Goal: Information Seeking & Learning: Check status

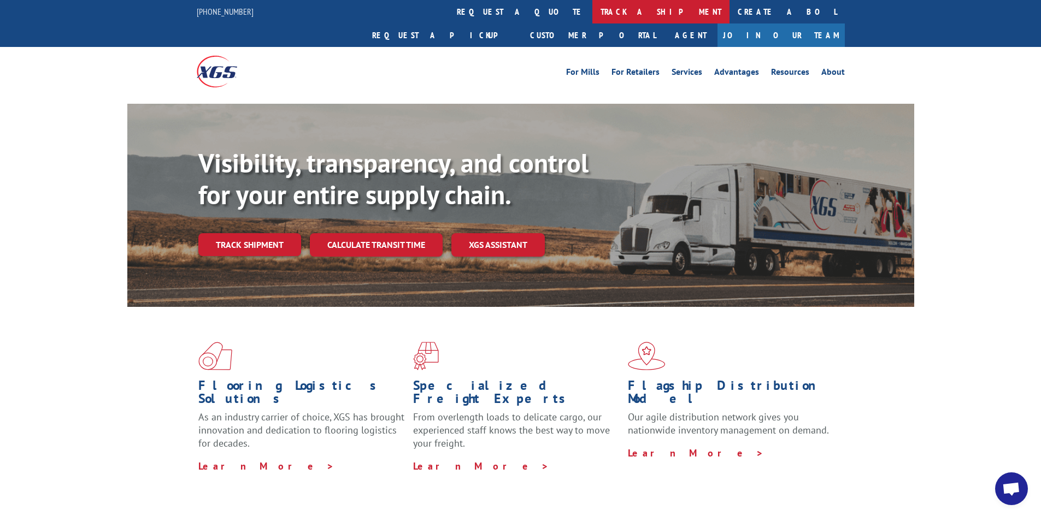
click at [592, 7] on link "track a shipment" at bounding box center [660, 11] width 137 height 23
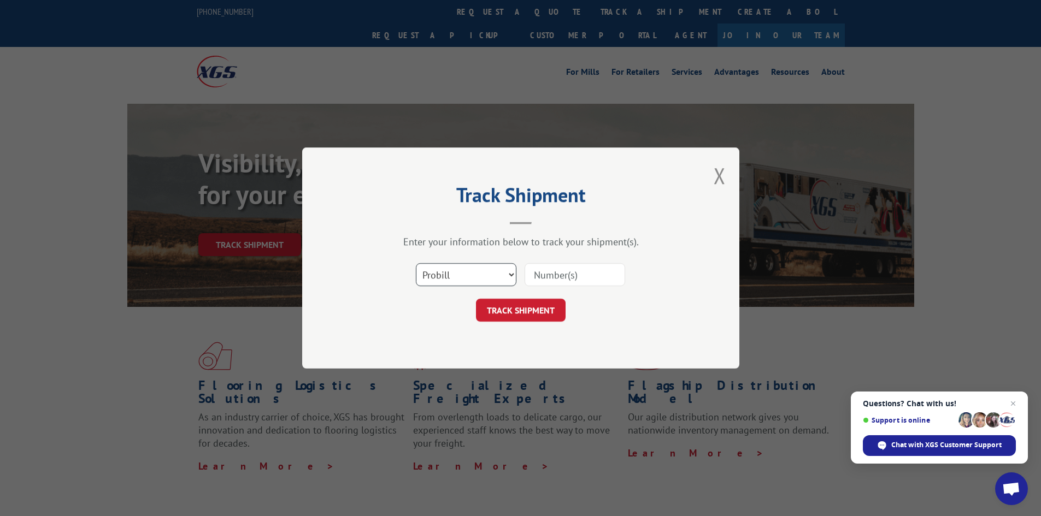
drag, startPoint x: 511, startPoint y: 275, endPoint x: 508, endPoint y: 282, distance: 8.6
click at [511, 275] on select "Select category... Probill BOL PO" at bounding box center [466, 274] width 101 height 23
select select "bol"
click at [416, 263] on select "Select category... Probill BOL PO" at bounding box center [466, 274] width 101 height 23
click at [550, 275] on input at bounding box center [575, 274] width 101 height 23
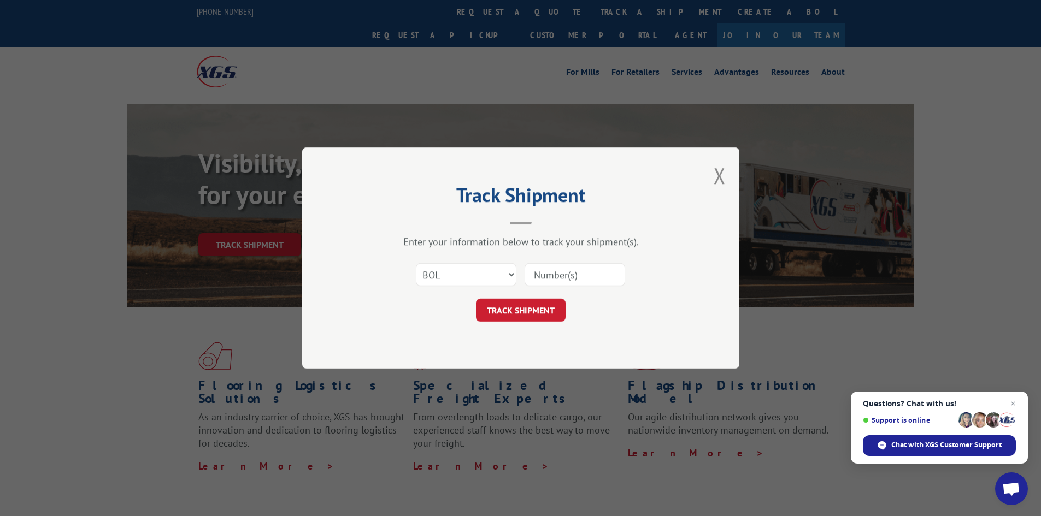
paste input "5513823"
type input "5513823"
click at [521, 310] on button "TRACK SHIPMENT" at bounding box center [521, 310] width 90 height 23
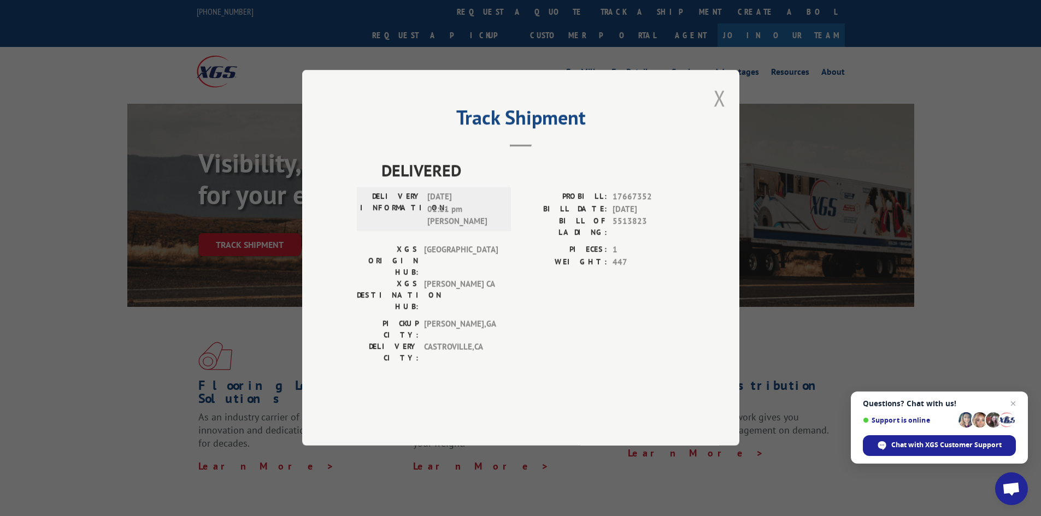
click at [717, 113] on button "Close modal" at bounding box center [720, 98] width 12 height 29
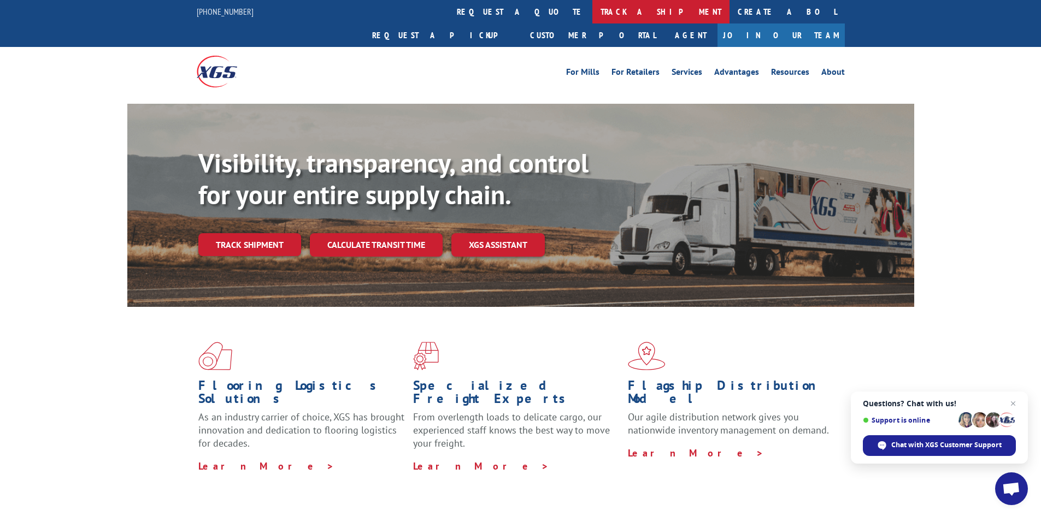
click at [592, 16] on link "track a shipment" at bounding box center [660, 11] width 137 height 23
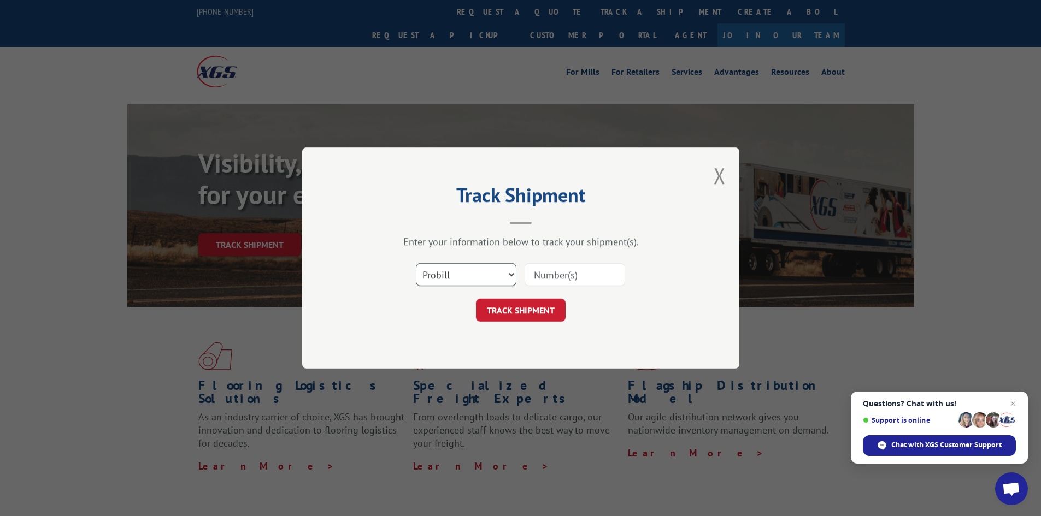
click at [510, 278] on select "Select category... Probill BOL PO" at bounding box center [466, 274] width 101 height 23
select select "bol"
click at [416, 263] on select "Select category... Probill BOL PO" at bounding box center [466, 274] width 101 height 23
click at [545, 276] on input at bounding box center [575, 274] width 101 height 23
paste input "5513851"
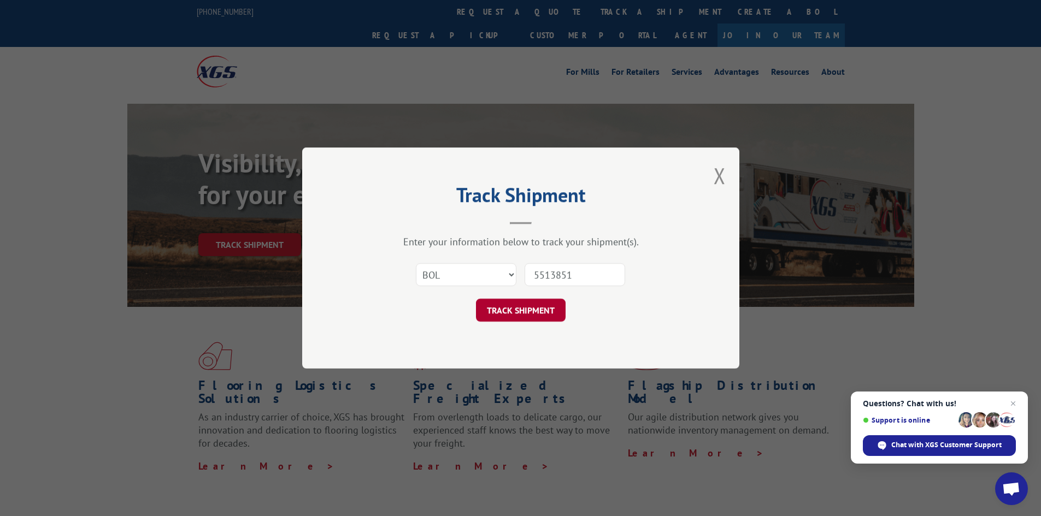
type input "5513851"
click at [520, 310] on button "TRACK SHIPMENT" at bounding box center [521, 310] width 90 height 23
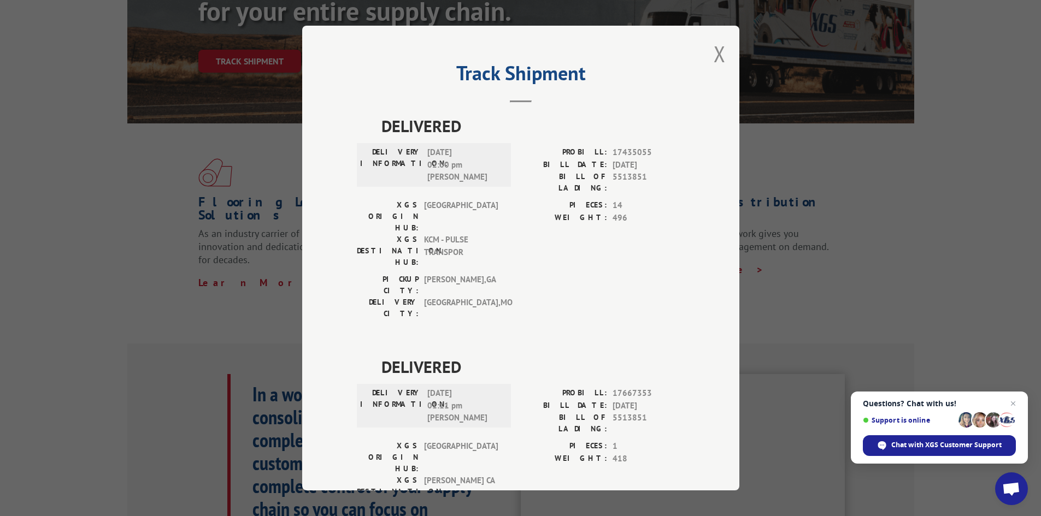
scroll to position [164, 0]
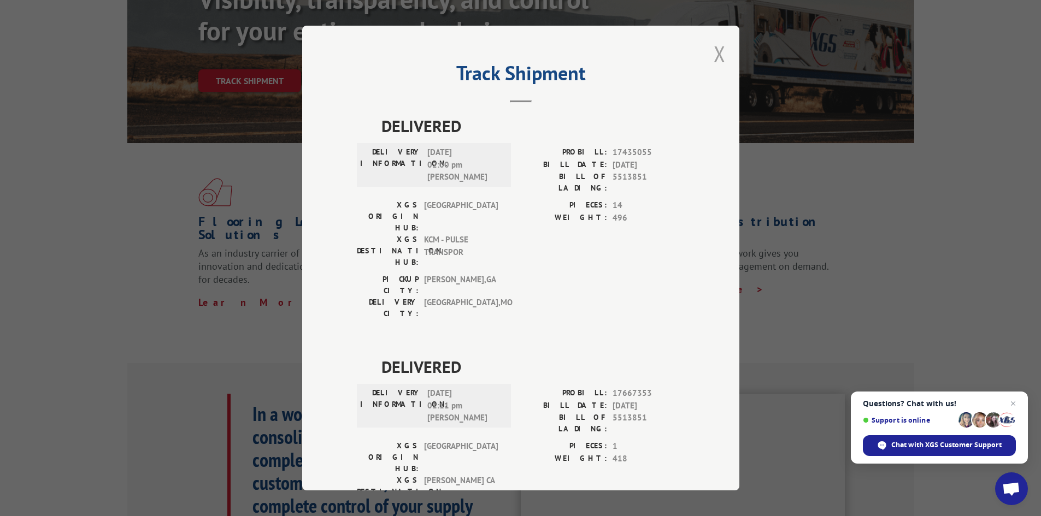
click at [716, 51] on button "Close modal" at bounding box center [720, 53] width 12 height 29
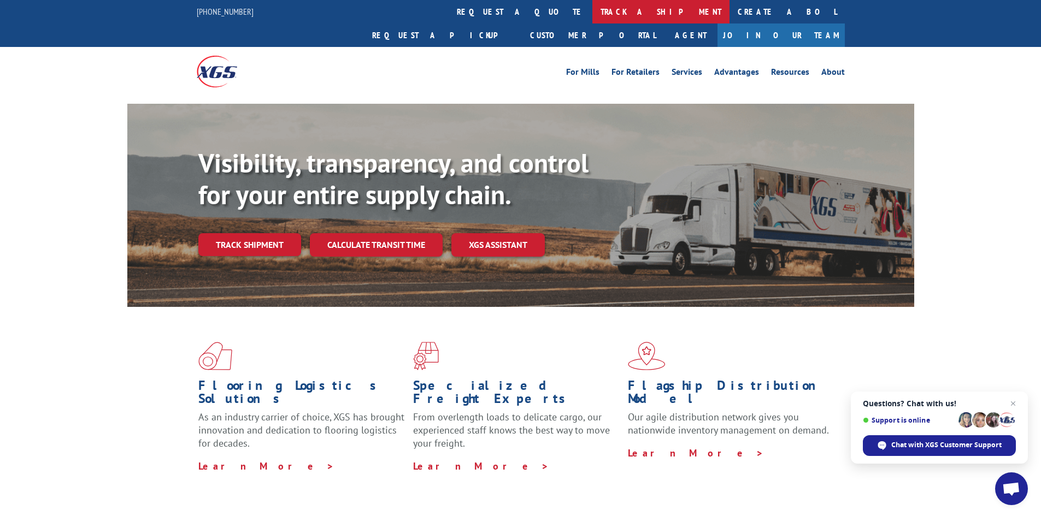
click at [592, 11] on link "track a shipment" at bounding box center [660, 11] width 137 height 23
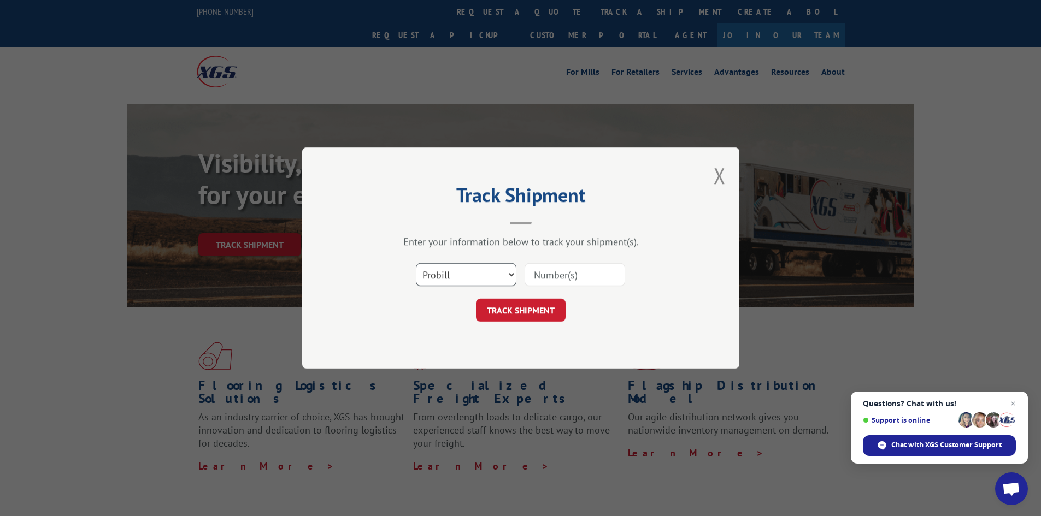
click at [495, 274] on select "Select category... Probill BOL PO" at bounding box center [466, 274] width 101 height 23
select select "bol"
click at [416, 263] on select "Select category... Probill BOL PO" at bounding box center [466, 274] width 101 height 23
click at [555, 279] on input at bounding box center [575, 274] width 101 height 23
paste input "472318"
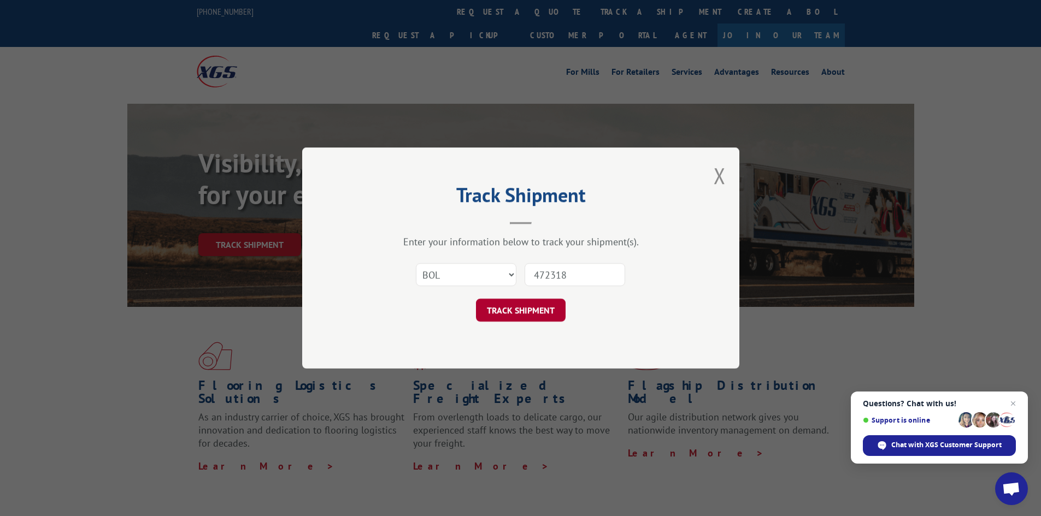
type input "472318"
click at [537, 310] on button "TRACK SHIPMENT" at bounding box center [521, 310] width 90 height 23
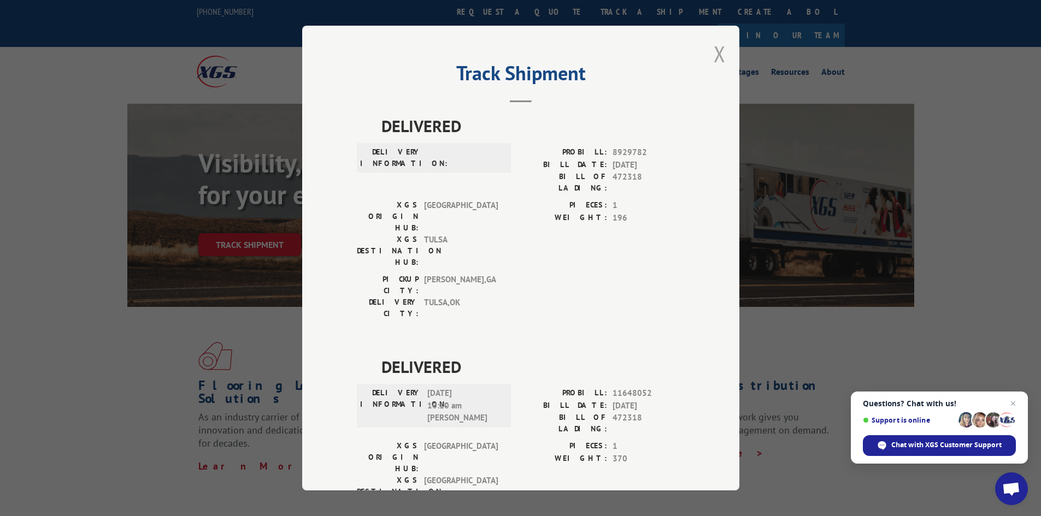
click at [716, 55] on button "Close modal" at bounding box center [720, 53] width 12 height 29
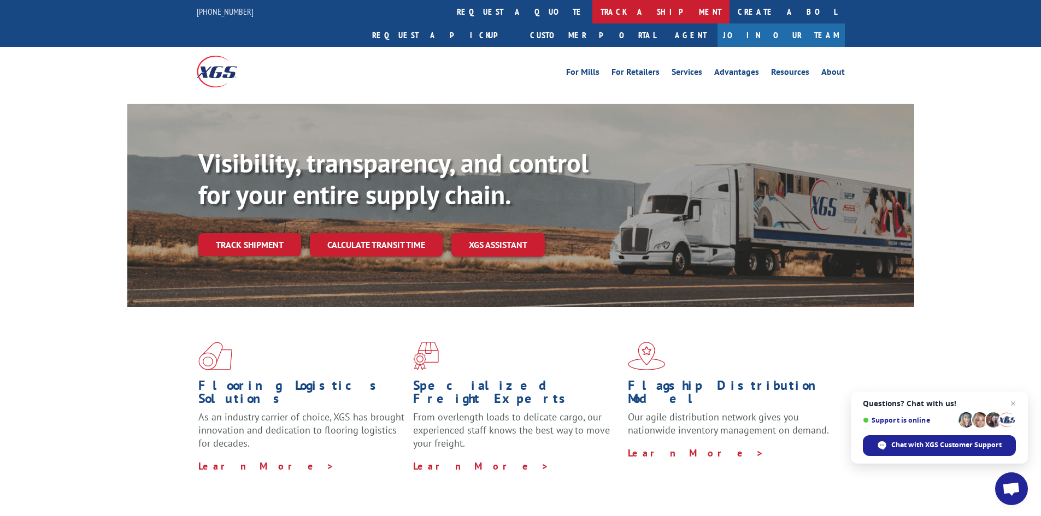
click at [592, 7] on link "track a shipment" at bounding box center [660, 11] width 137 height 23
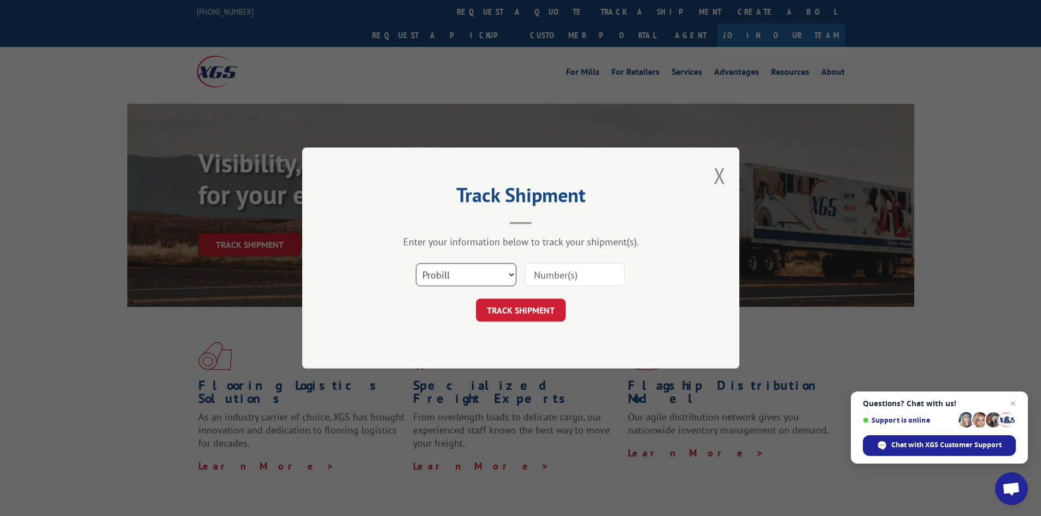
click at [508, 274] on select "Select category... Probill BOL PO" at bounding box center [466, 274] width 101 height 23
select select "bol"
click at [416, 263] on select "Select category... Probill BOL PO" at bounding box center [466, 274] width 101 height 23
click at [546, 273] on input at bounding box center [575, 274] width 101 height 23
paste input "472319"
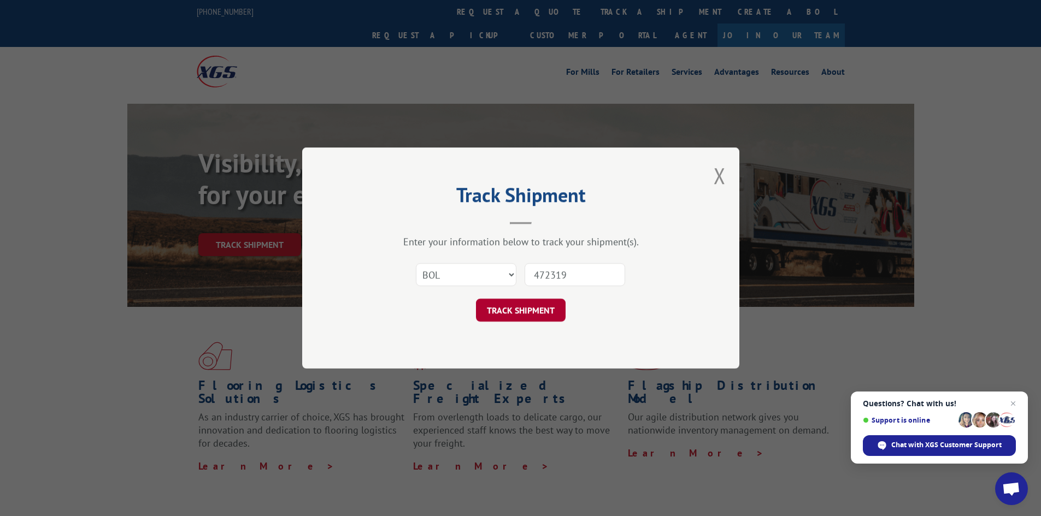
type input "472319"
click at [525, 307] on button "TRACK SHIPMENT" at bounding box center [521, 310] width 90 height 23
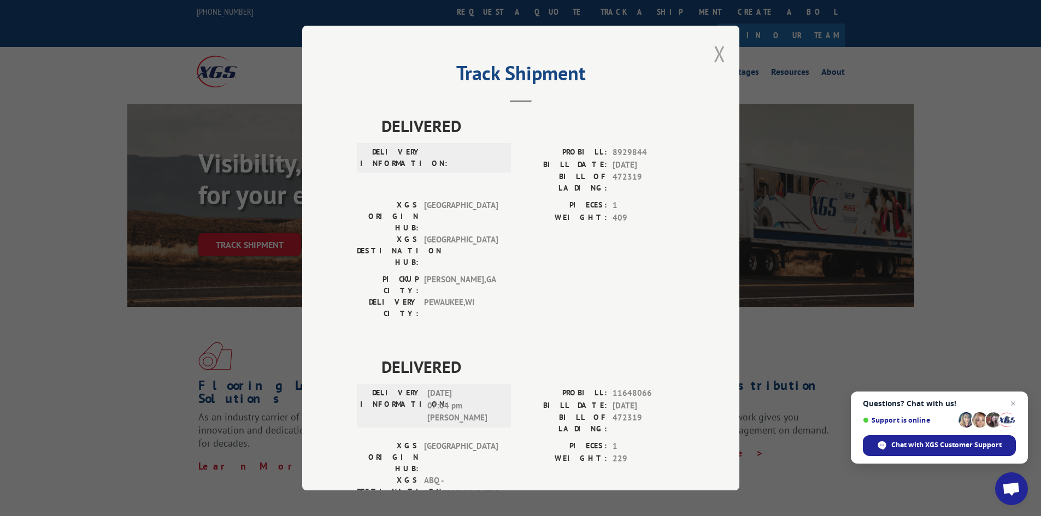
click at [718, 49] on button "Close modal" at bounding box center [720, 53] width 12 height 29
